Goal: Entertainment & Leisure: Consume media (video, audio)

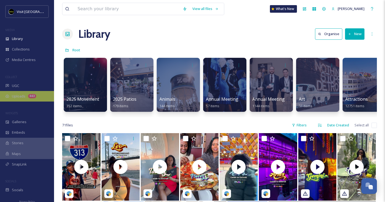
click at [27, 99] on div "Uploads 443" at bounding box center [27, 96] width 54 height 11
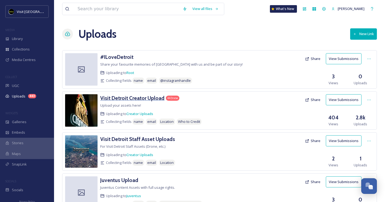
click at [134, 96] on h3 "Visit Detroit Creator Upload" at bounding box center [132, 98] width 64 height 6
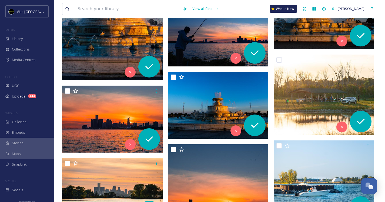
scroll to position [3666, 0]
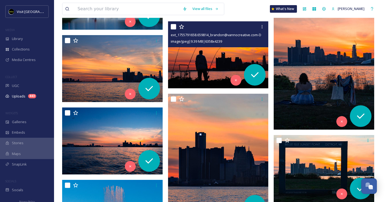
click at [218, 52] on img at bounding box center [218, 54] width 100 height 67
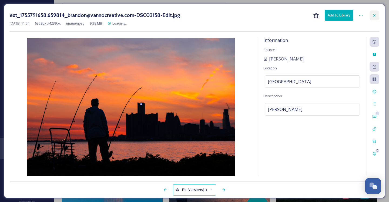
click at [371, 15] on div at bounding box center [374, 16] width 10 height 10
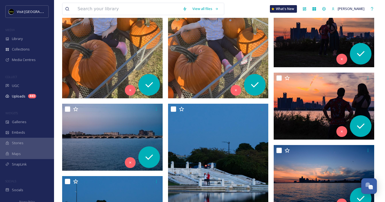
scroll to position [3511, 0]
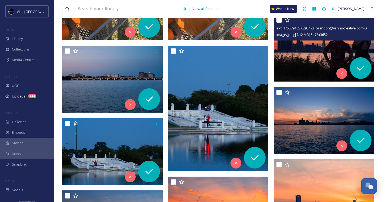
click at [311, 50] on img at bounding box center [323, 48] width 100 height 67
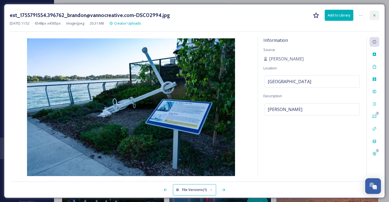
click at [372, 12] on div at bounding box center [374, 16] width 10 height 10
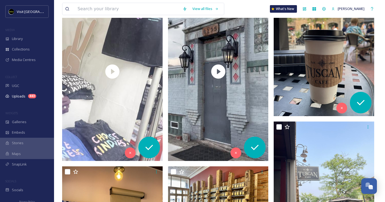
scroll to position [2285, 0]
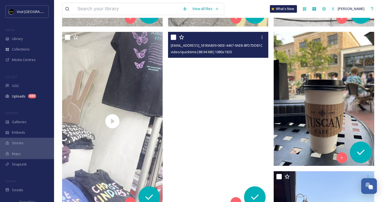
click at [194, 82] on video "ext_1756841046.53531_Foodiebeccak@gmail.com-copy_5E90A839-065E-4467-9AEB-8FD7DD…" at bounding box center [218, 121] width 100 height 178
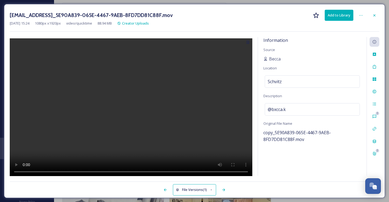
click at [133, 110] on video at bounding box center [131, 107] width 242 height 139
click at [22, 169] on video at bounding box center [131, 107] width 242 height 139
click at [25, 170] on video at bounding box center [131, 107] width 242 height 139
click at [52, 169] on video at bounding box center [131, 107] width 242 height 139
click at [40, 170] on video at bounding box center [131, 107] width 242 height 139
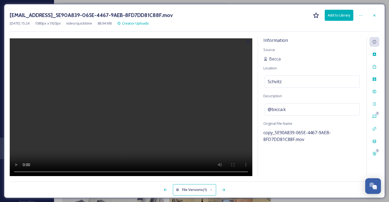
click at [15, 45] on video at bounding box center [131, 107] width 242 height 139
click at [18, 45] on video at bounding box center [131, 107] width 242 height 139
click at [16, 43] on video at bounding box center [131, 107] width 242 height 139
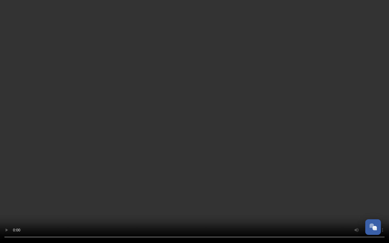
drag, startPoint x: 145, startPoint y: 231, endPoint x: 141, endPoint y: 231, distance: 4.4
click at [141, 202] on video at bounding box center [194, 121] width 389 height 243
click at [157, 202] on video at bounding box center [194, 121] width 389 height 243
drag, startPoint x: 156, startPoint y: 230, endPoint x: 151, endPoint y: 231, distance: 5.2
click at [151, 202] on video at bounding box center [194, 121] width 389 height 243
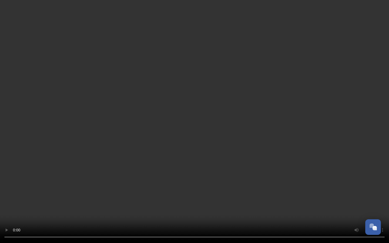
click at [161, 202] on video at bounding box center [194, 121] width 389 height 243
click at [192, 202] on video at bounding box center [194, 121] width 389 height 243
click at [158, 202] on video at bounding box center [194, 121] width 389 height 243
drag, startPoint x: 160, startPoint y: 231, endPoint x: 150, endPoint y: 219, distance: 16.1
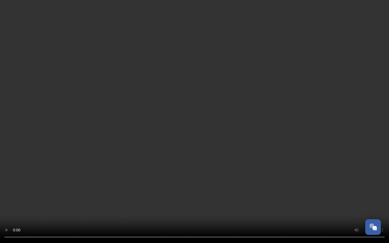
click at [139, 202] on video at bounding box center [194, 121] width 389 height 243
click at [195, 202] on video at bounding box center [194, 121] width 389 height 243
drag, startPoint x: 155, startPoint y: 232, endPoint x: 133, endPoint y: 227, distance: 23.1
click at [130, 202] on video at bounding box center [194, 121] width 389 height 243
drag, startPoint x: 145, startPoint y: 231, endPoint x: 144, endPoint y: 234, distance: 2.8
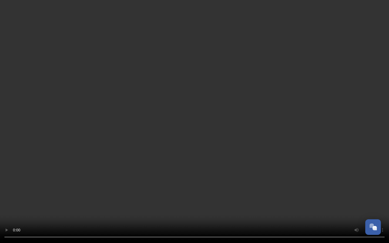
click at [144, 202] on video at bounding box center [194, 121] width 389 height 243
click at [192, 202] on video at bounding box center [194, 121] width 389 height 243
drag, startPoint x: 218, startPoint y: 232, endPoint x: 228, endPoint y: 225, distance: 12.0
click at [228, 202] on video at bounding box center [194, 121] width 389 height 243
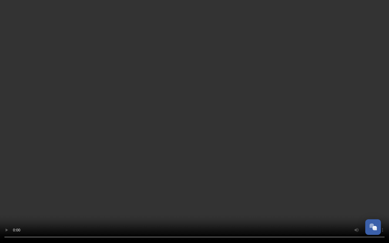
drag, startPoint x: 237, startPoint y: 232, endPoint x: 231, endPoint y: 228, distance: 6.5
click at [231, 202] on video at bounding box center [194, 121] width 389 height 243
drag, startPoint x: 201, startPoint y: 160, endPoint x: 200, endPoint y: 156, distance: 3.5
click at [200, 156] on video at bounding box center [194, 121] width 389 height 243
drag, startPoint x: 229, startPoint y: 231, endPoint x: 228, endPoint y: 224, distance: 6.9
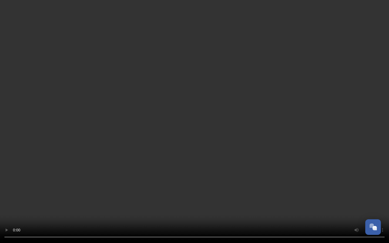
click at [228, 202] on video at bounding box center [194, 121] width 389 height 243
click at [195, 202] on video at bounding box center [194, 121] width 389 height 243
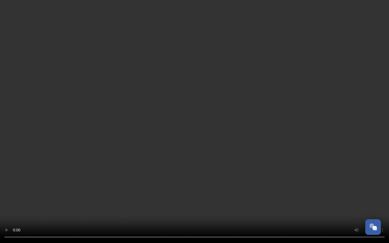
click at [147, 202] on video at bounding box center [194, 121] width 389 height 243
drag, startPoint x: 147, startPoint y: 230, endPoint x: 143, endPoint y: 229, distance: 4.4
click at [140, 202] on video at bounding box center [194, 121] width 389 height 243
click at [194, 202] on video at bounding box center [194, 121] width 389 height 243
click at [193, 202] on video at bounding box center [194, 121] width 389 height 243
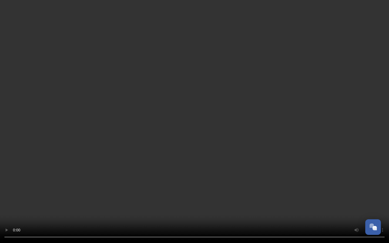
click at [193, 202] on video at bounding box center [194, 121] width 389 height 243
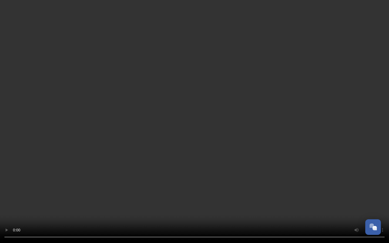
click at [193, 202] on video at bounding box center [194, 121] width 389 height 243
click at [196, 202] on video at bounding box center [194, 121] width 389 height 243
drag, startPoint x: 165, startPoint y: 232, endPoint x: 141, endPoint y: 231, distance: 24.3
click at [141, 202] on video at bounding box center [194, 121] width 389 height 243
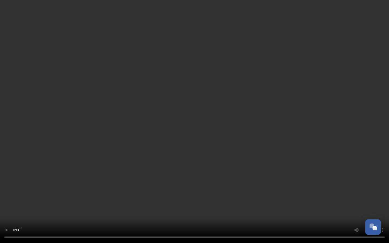
click at [145, 202] on video at bounding box center [194, 121] width 389 height 243
click at [148, 202] on video at bounding box center [194, 121] width 389 height 243
click at [191, 202] on video at bounding box center [194, 121] width 389 height 243
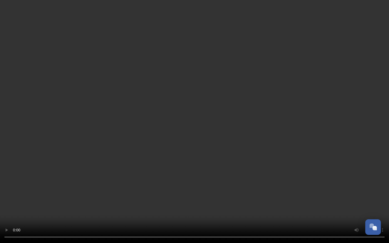
click at [194, 202] on video at bounding box center [194, 121] width 389 height 243
click at [147, 202] on video at bounding box center [194, 121] width 389 height 243
click at [213, 191] on video at bounding box center [194, 121] width 389 height 243
drag, startPoint x: 157, startPoint y: 232, endPoint x: 154, endPoint y: 229, distance: 3.8
click at [154, 202] on video at bounding box center [194, 121] width 389 height 243
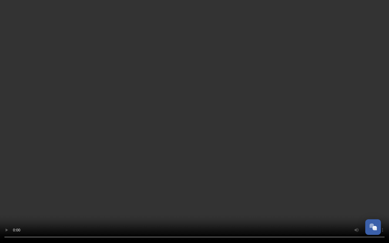
drag, startPoint x: 152, startPoint y: 231, endPoint x: 155, endPoint y: 225, distance: 6.2
click at [155, 202] on video at bounding box center [194, 121] width 389 height 243
click at [193, 202] on video at bounding box center [194, 121] width 389 height 243
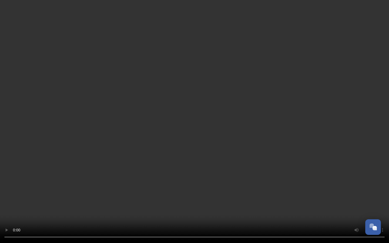
drag, startPoint x: 184, startPoint y: 171, endPoint x: 184, endPoint y: 166, distance: 5.4
click at [184, 171] on video at bounding box center [194, 121] width 389 height 243
drag, startPoint x: 145, startPoint y: 229, endPoint x: 149, endPoint y: 228, distance: 4.6
click at [149, 202] on video at bounding box center [194, 121] width 389 height 243
click at [151, 202] on video at bounding box center [194, 121] width 389 height 243
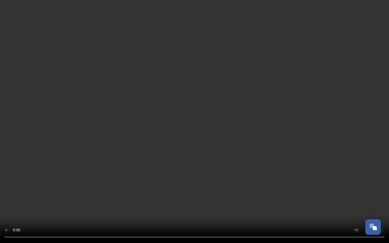
click at [151, 202] on video at bounding box center [194, 121] width 389 height 243
click at [152, 202] on video at bounding box center [194, 121] width 389 height 243
click at [144, 202] on video at bounding box center [194, 121] width 389 height 243
click at [194, 202] on video at bounding box center [194, 121] width 389 height 243
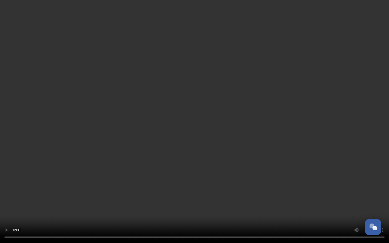
click at [267, 146] on video at bounding box center [194, 121] width 389 height 243
click at [148, 202] on video at bounding box center [194, 121] width 389 height 243
click at [195, 202] on video at bounding box center [194, 121] width 389 height 243
click at [235, 152] on video at bounding box center [194, 121] width 389 height 243
click at [157, 202] on video at bounding box center [194, 121] width 389 height 243
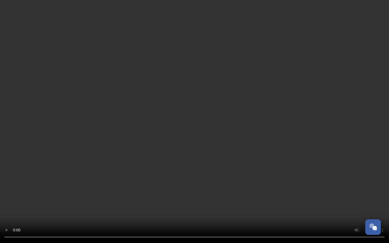
click at [149, 202] on video at bounding box center [194, 121] width 389 height 243
click at [193, 202] on video at bounding box center [194, 121] width 389 height 243
click at [150, 202] on video at bounding box center [194, 121] width 389 height 243
drag, startPoint x: 154, startPoint y: 230, endPoint x: 150, endPoint y: 230, distance: 4.6
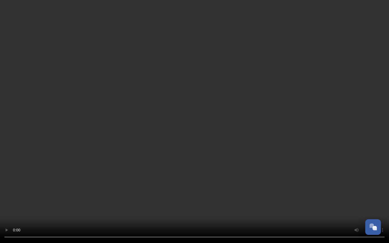
click at [150, 202] on video at bounding box center [194, 121] width 389 height 243
drag, startPoint x: 154, startPoint y: 229, endPoint x: 159, endPoint y: 230, distance: 5.5
click at [159, 202] on video at bounding box center [194, 121] width 389 height 243
drag, startPoint x: 156, startPoint y: 230, endPoint x: 160, endPoint y: 230, distance: 3.8
click at [160, 202] on video at bounding box center [194, 121] width 389 height 243
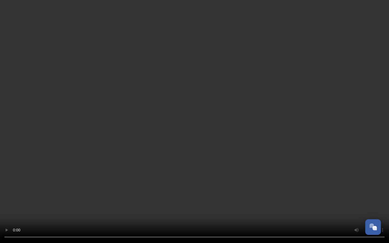
click at [162, 202] on video at bounding box center [194, 121] width 389 height 243
click at [194, 202] on video at bounding box center [194, 121] width 389 height 243
click at [331, 172] on video at bounding box center [194, 121] width 389 height 243
click at [182, 202] on video at bounding box center [194, 121] width 389 height 243
drag, startPoint x: 195, startPoint y: 222, endPoint x: 195, endPoint y: 206, distance: 15.7
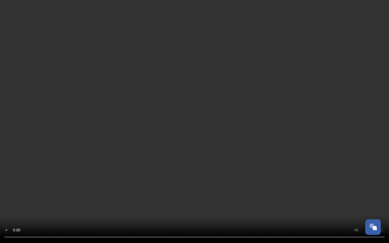
click at [195, 202] on video at bounding box center [194, 121] width 389 height 243
click at [178, 202] on video at bounding box center [194, 121] width 389 height 243
drag, startPoint x: 157, startPoint y: 221, endPoint x: 154, endPoint y: 223, distance: 3.3
click at [154, 202] on video at bounding box center [194, 121] width 389 height 243
drag, startPoint x: 194, startPoint y: 222, endPoint x: 191, endPoint y: 226, distance: 5.0
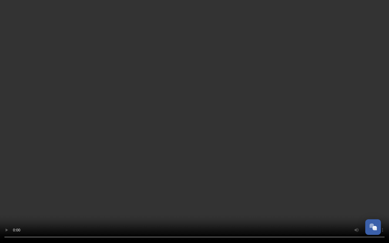
click at [194, 202] on video at bounding box center [194, 121] width 389 height 243
drag, startPoint x: 175, startPoint y: 231, endPoint x: 172, endPoint y: 232, distance: 2.8
click at [173, 202] on video at bounding box center [194, 121] width 389 height 243
click at [144, 202] on video at bounding box center [194, 121] width 389 height 243
click at [145, 202] on video at bounding box center [194, 121] width 389 height 243
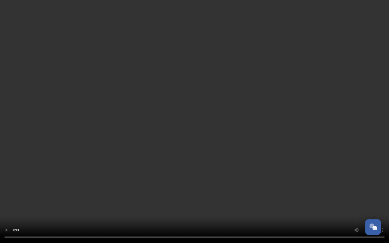
click at [147, 202] on video at bounding box center [194, 121] width 389 height 243
drag, startPoint x: 147, startPoint y: 230, endPoint x: 138, endPoint y: 232, distance: 8.8
click at [138, 202] on video at bounding box center [194, 121] width 389 height 243
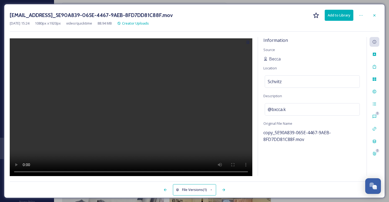
click at [373, 13] on div at bounding box center [374, 16] width 10 height 10
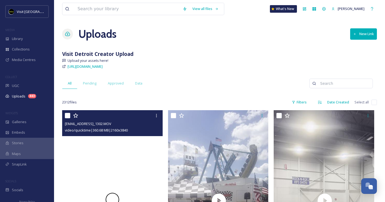
scroll to position [183, 0]
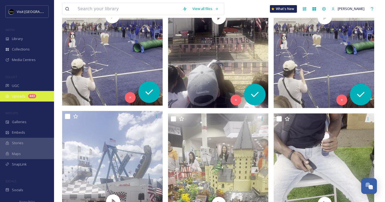
click at [9, 94] on div "Uploads 443" at bounding box center [27, 96] width 54 height 11
